Goal: Check status

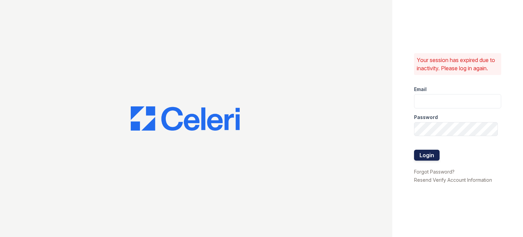
type input "[DOMAIN_NAME][EMAIL_ADDRESS][DOMAIN_NAME]"
click at [439, 152] on button "Login" at bounding box center [427, 154] width 26 height 11
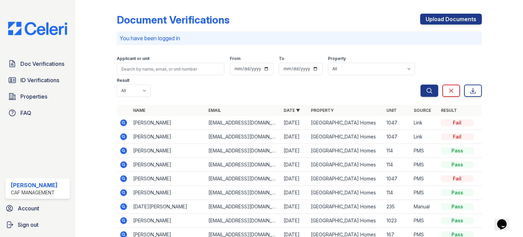
drag, startPoint x: 144, startPoint y: 125, endPoint x: 153, endPoint y: 121, distance: 10.4
click at [144, 125] on td "[PERSON_NAME]" at bounding box center [167, 123] width 75 height 14
click at [123, 135] on icon at bounding box center [123, 136] width 2 height 2
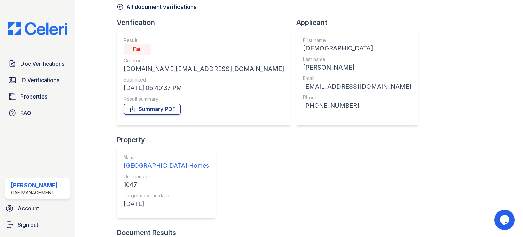
scroll to position [67, 0]
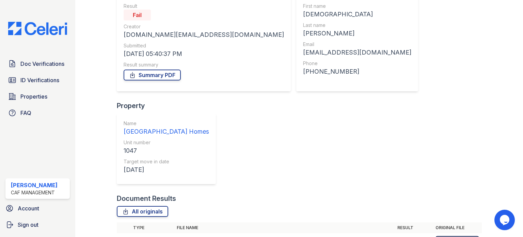
click at [441, 236] on icon at bounding box center [444, 241] width 6 height 7
